Goal: Information Seeking & Learning: Learn about a topic

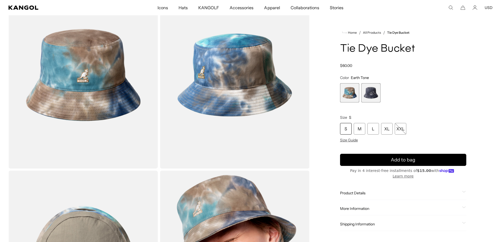
click at [463, 206] on icon at bounding box center [464, 207] width 4 height 2
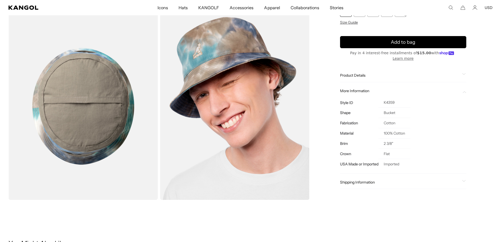
scroll to position [0, 108]
click at [461, 91] on div "More Information" at bounding box center [403, 91] width 126 height 5
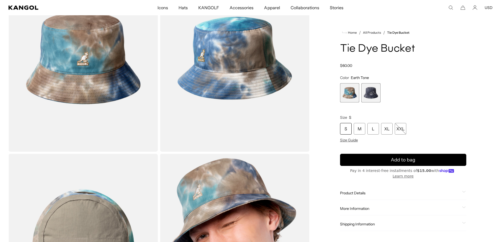
scroll to position [211, 0]
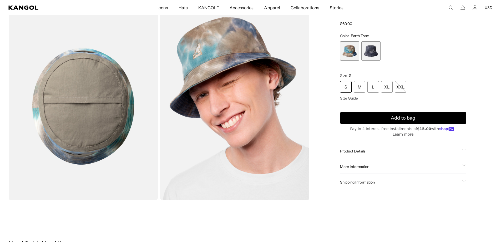
click at [462, 150] on div "Product Details" at bounding box center [403, 151] width 126 height 5
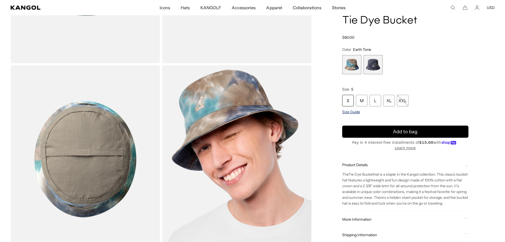
scroll to position [0, 0]
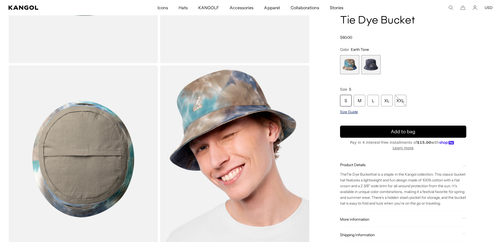
click at [356, 114] on span "Size Guide" at bounding box center [349, 112] width 18 height 5
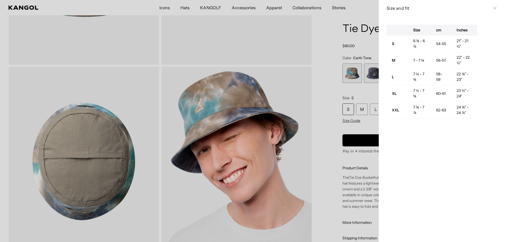
click at [494, 9] on div "Size and fit Close" at bounding box center [442, 8] width 126 height 16
click at [490, 6] on div "Size and fit Close" at bounding box center [442, 8] width 111 height 6
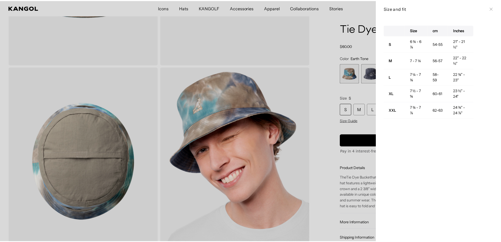
scroll to position [0, 108]
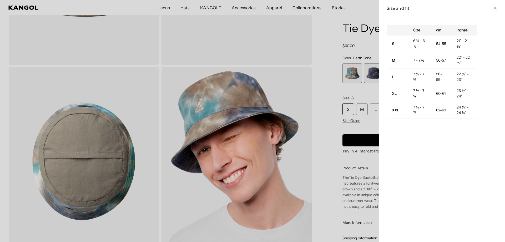
click at [494, 7] on icon at bounding box center [495, 8] width 3 height 3
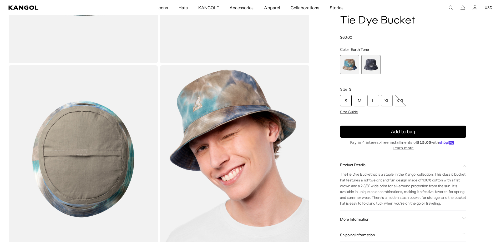
click at [405, 40] on div "Regular price $60.00 Regular price Sale price $60.00" at bounding box center [403, 37] width 126 height 5
